Goal: Task Accomplishment & Management: Manage account settings

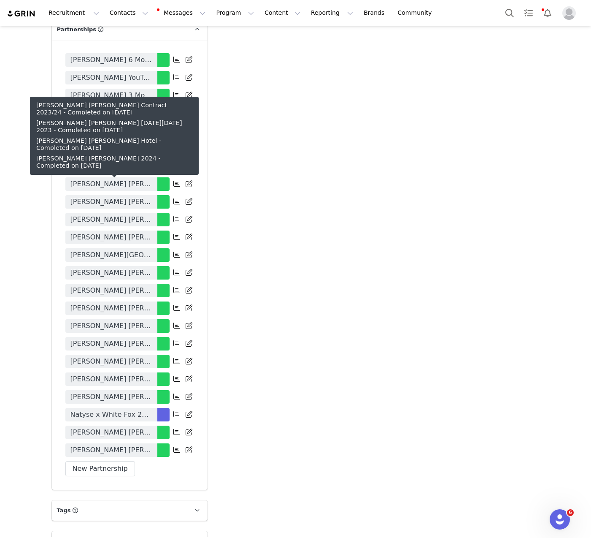
scroll to position [1952, 0]
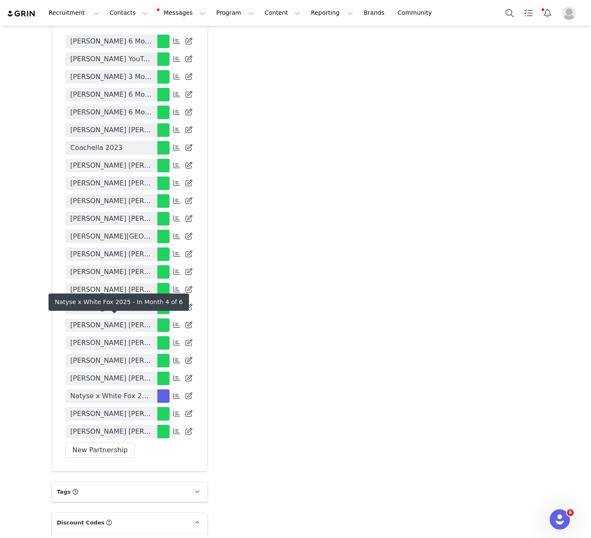
click at [138, 391] on span "Natyse x White Fox 2025" at bounding box center [111, 396] width 82 height 10
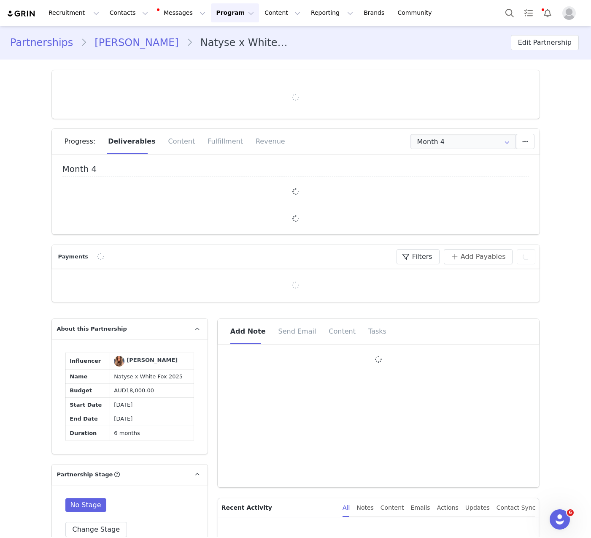
type input "+1 ([GEOGRAPHIC_DATA])"
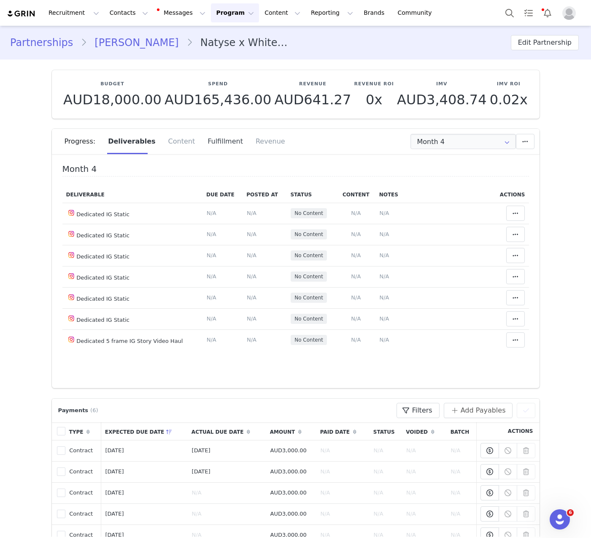
click at [217, 151] on div "Fulfillment" at bounding box center [225, 141] width 48 height 25
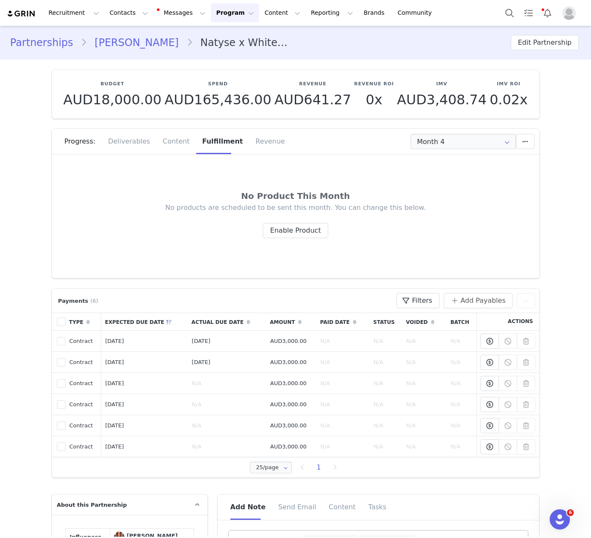
click at [433, 133] on div "Progress: Deliverables Content Fulfillment Revenue" at bounding box center [302, 141] width 475 height 25
click at [433, 138] on input "Month 4" at bounding box center [464, 141] width 106 height 15
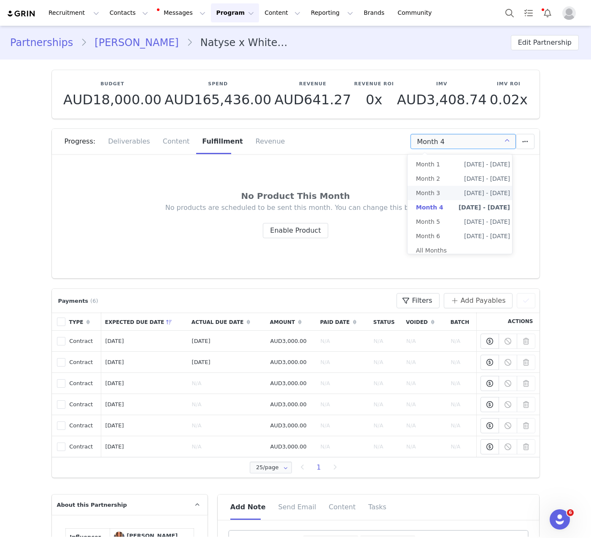
click at [446, 195] on li "Month 3 [DATE] - [DATE]" at bounding box center [463, 193] width 111 height 14
type input "Month 3"
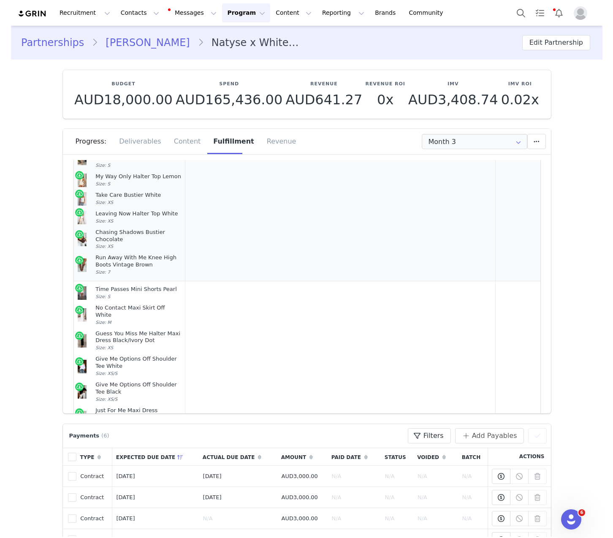
scroll to position [474, 0]
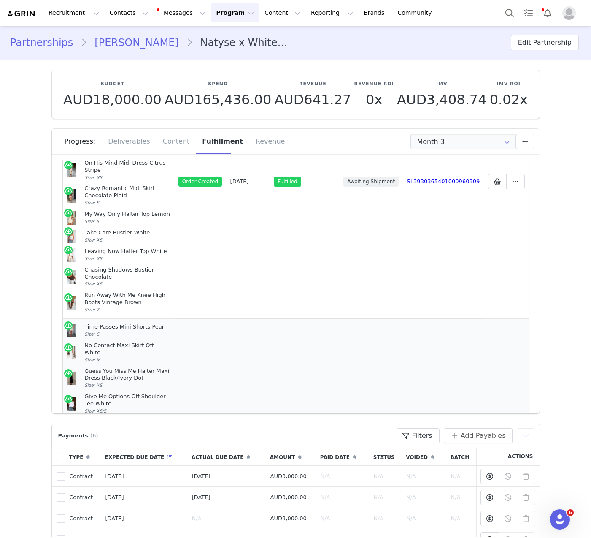
drag, startPoint x: 105, startPoint y: 360, endPoint x: 63, endPoint y: 295, distance: 77.4
click at [63, 318] on td "Time Passes Mini Shorts Pearl Size: S No Contact Maxi Skirt Off White Size: M G…" at bounding box center [118, 460] width 111 height 285
copy td "Time Passes Mini Shorts Pearl Size: S No Contact Maxi Skirt Off White Size: M G…"
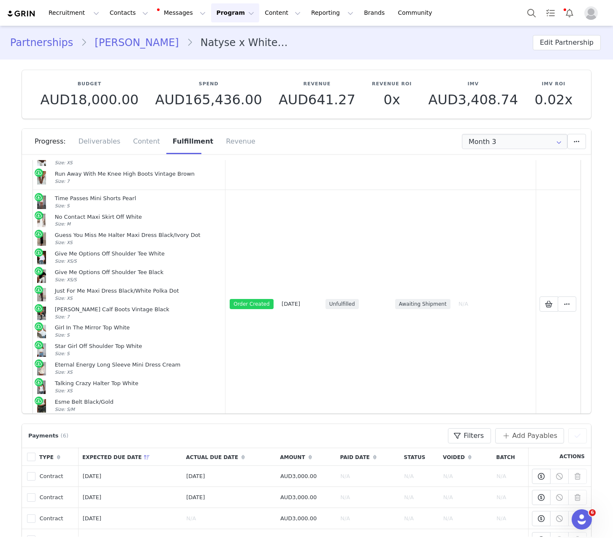
scroll to position [424, 0]
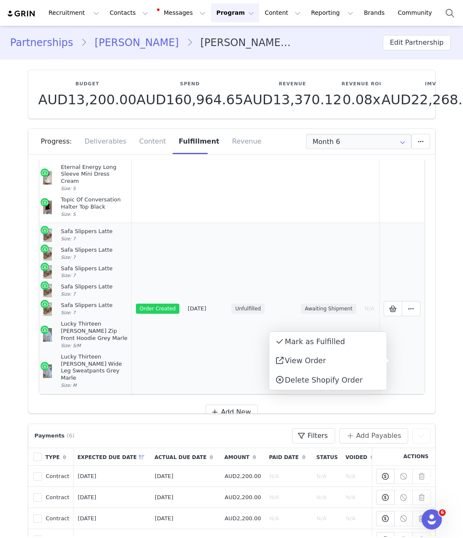
scroll to position [22, 0]
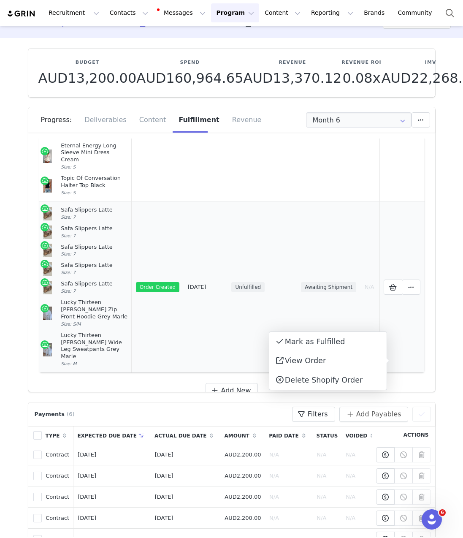
drag, startPoint x: 82, startPoint y: 346, endPoint x: 40, endPoint y: 203, distance: 149.2
click at [40, 203] on td "Safa Slippers Latte Size: 7 Safa Slippers Latte Size: 7 Safa Slippers Latte Siz…" at bounding box center [85, 286] width 93 height 171
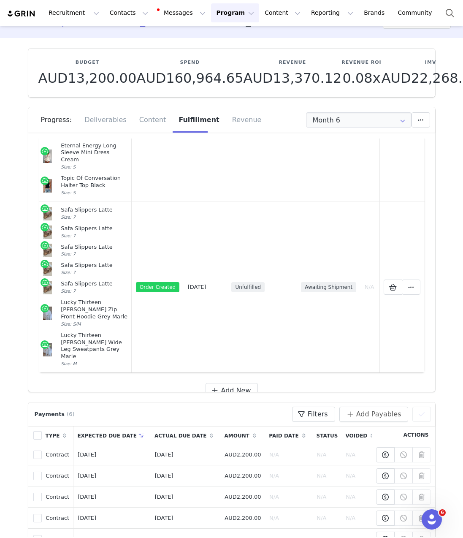
copy td "Safa Slippers Latte Size: 7 Safa Slippers Latte Size: 7 Safa Slippers Latte Siz…"
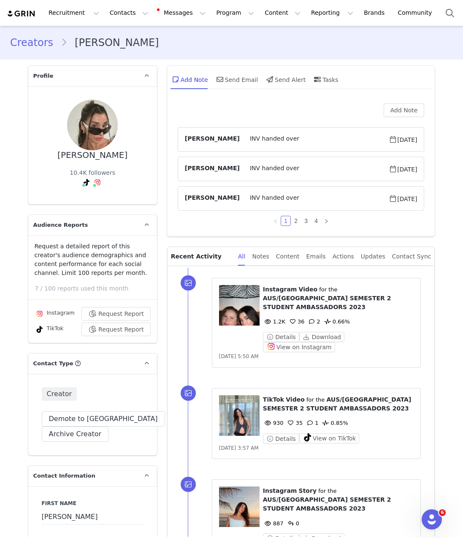
scroll to position [2014, 0]
